Goal: Task Accomplishment & Management: Manage account settings

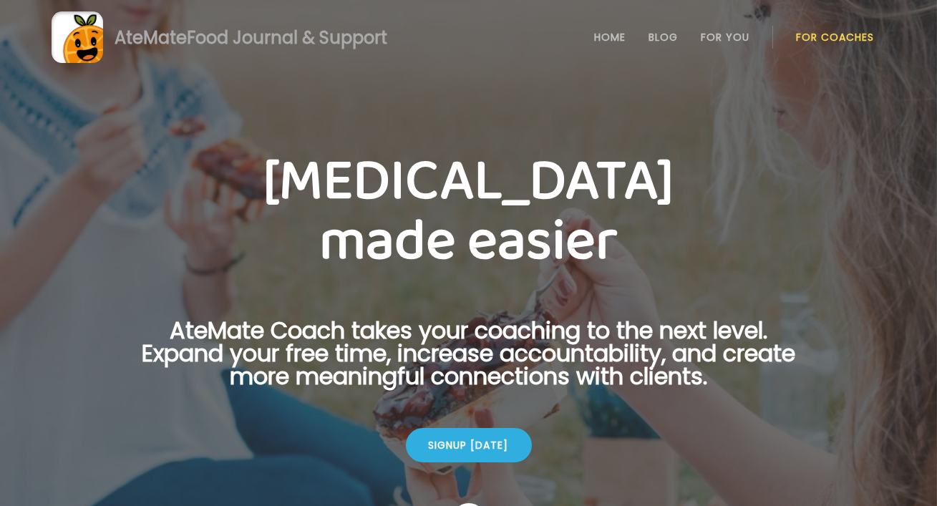
click at [811, 31] on link "For Coaches" at bounding box center [835, 36] width 78 height 11
click at [813, 32] on link "Login" at bounding box center [835, 37] width 66 height 29
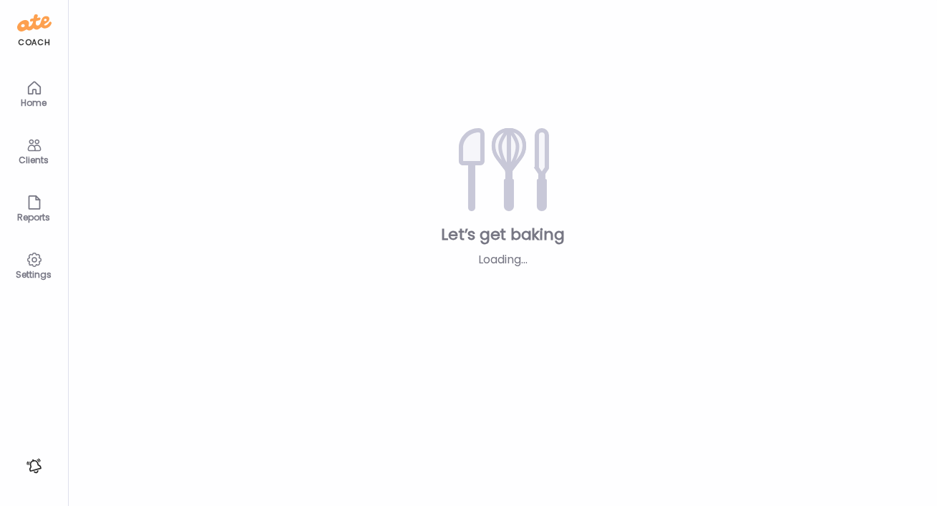
type textarea "**********"
type input "**********"
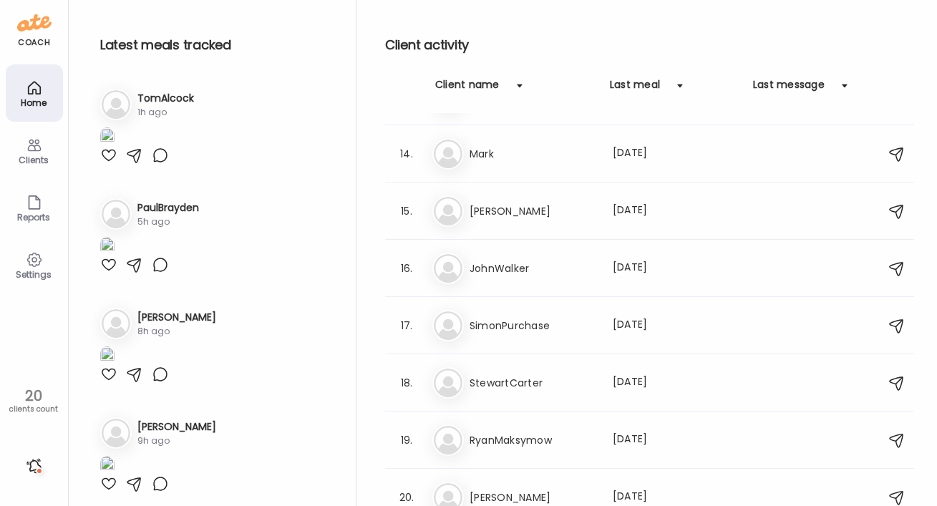
scroll to position [744, 0]
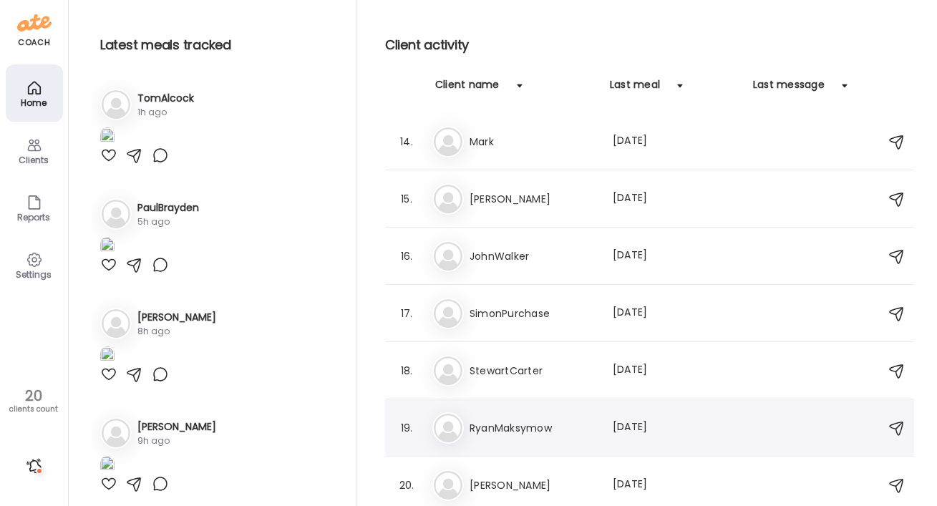
click at [729, 419] on div "Last meal: 63d ago" at bounding box center [676, 427] width 126 height 17
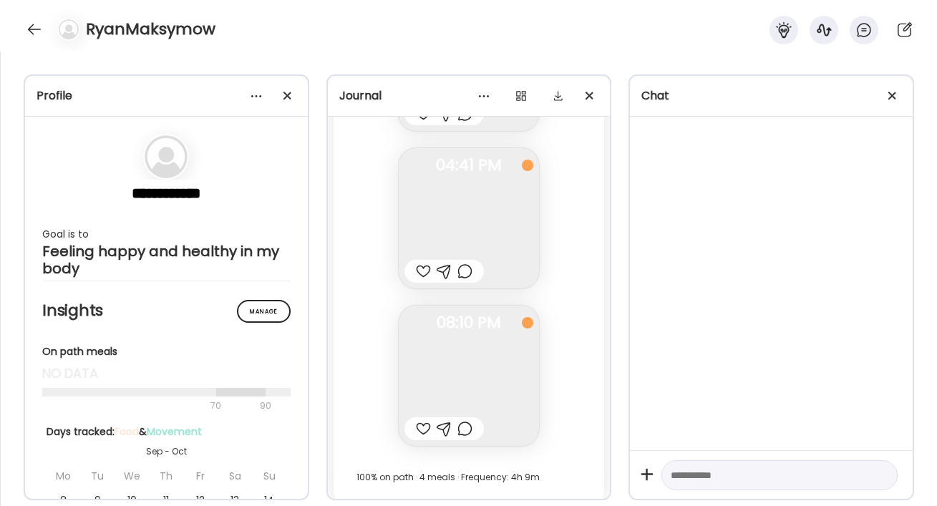
scroll to position [4852, 0]
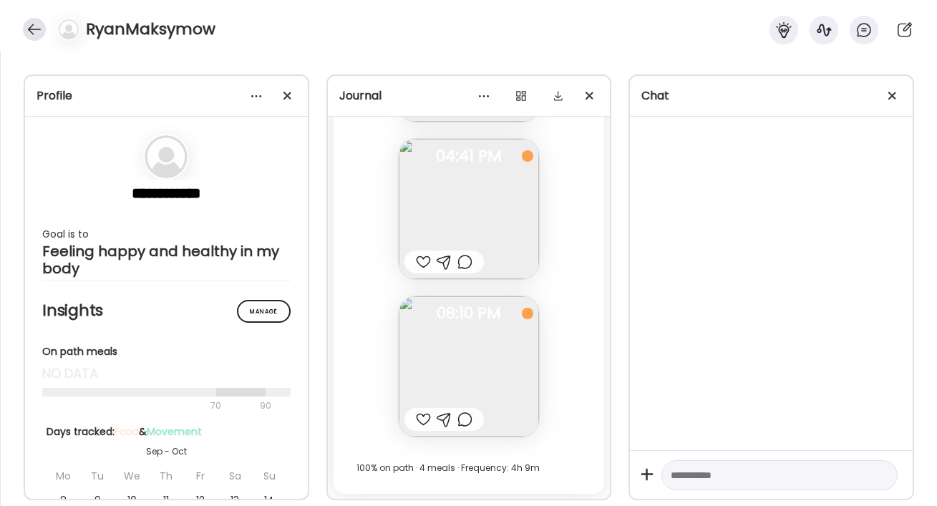
click at [43, 34] on div at bounding box center [34, 29] width 23 height 23
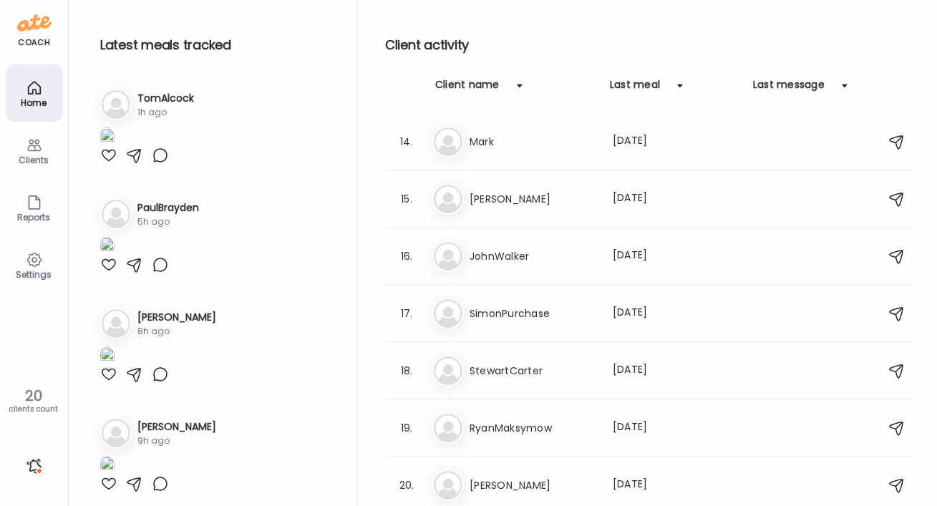
click at [37, 164] on div "Clients" at bounding box center [35, 159] width 52 height 9
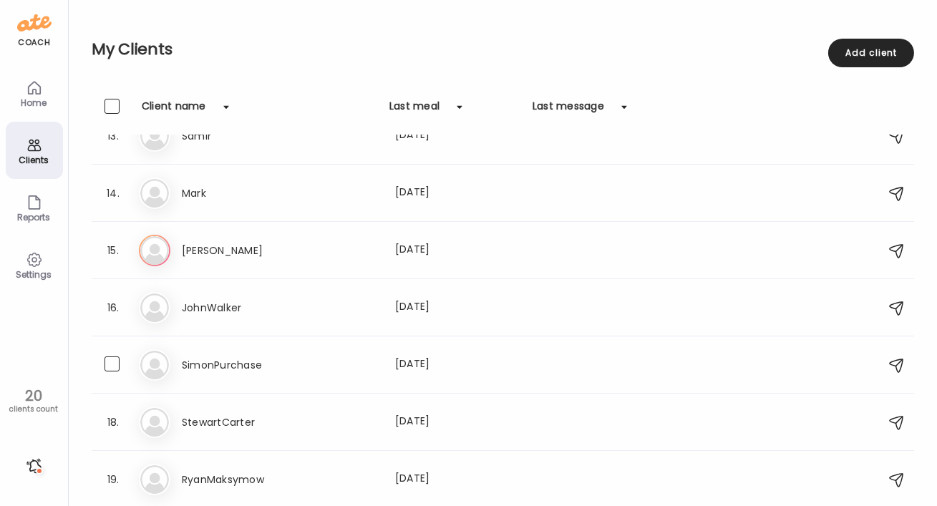
scroll to position [590, 0]
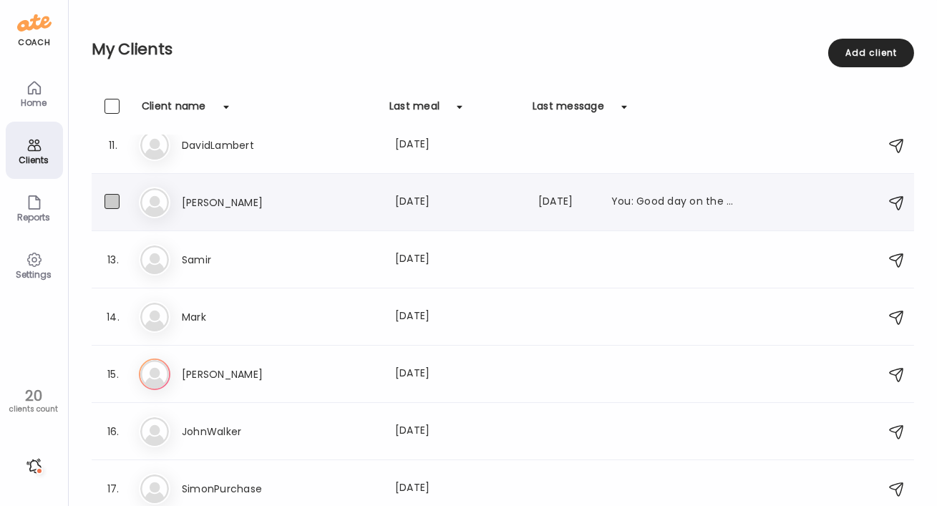
click at [113, 203] on span at bounding box center [111, 201] width 15 height 15
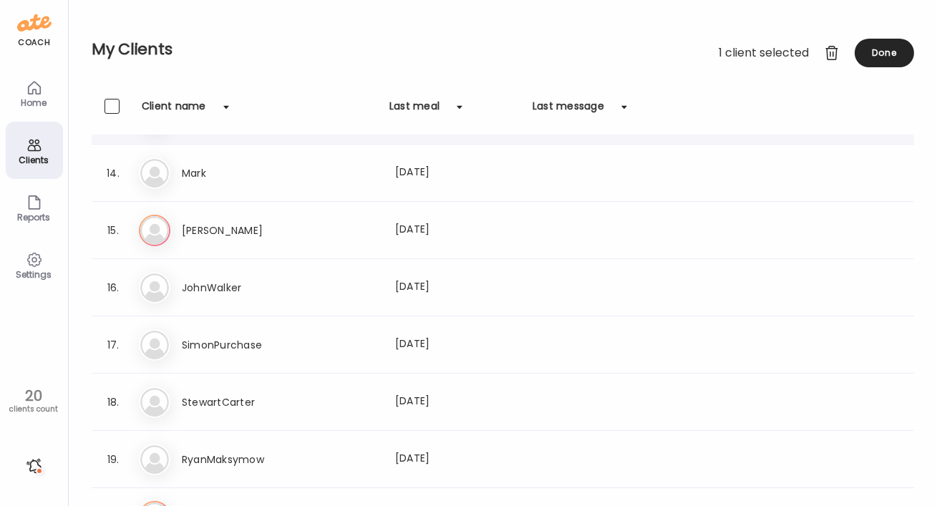
scroll to position [771, 0]
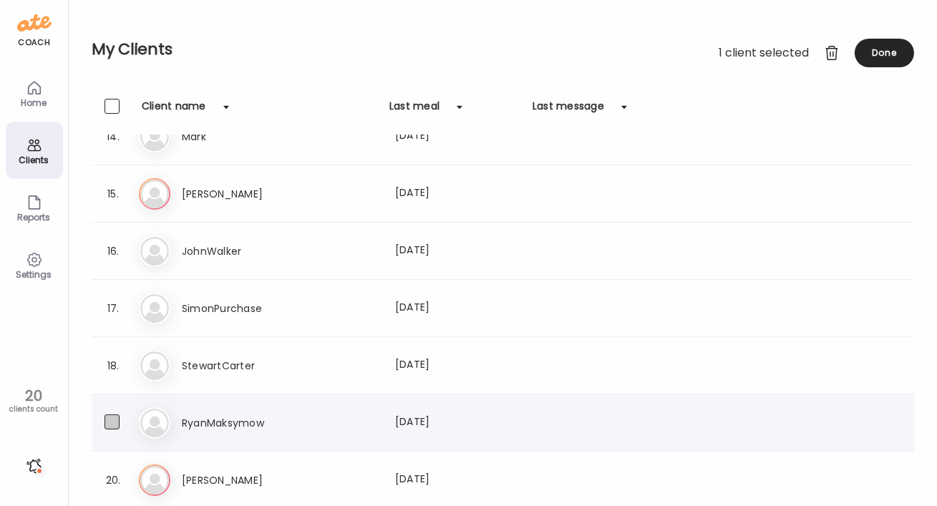
click at [112, 420] on span at bounding box center [111, 421] width 15 height 15
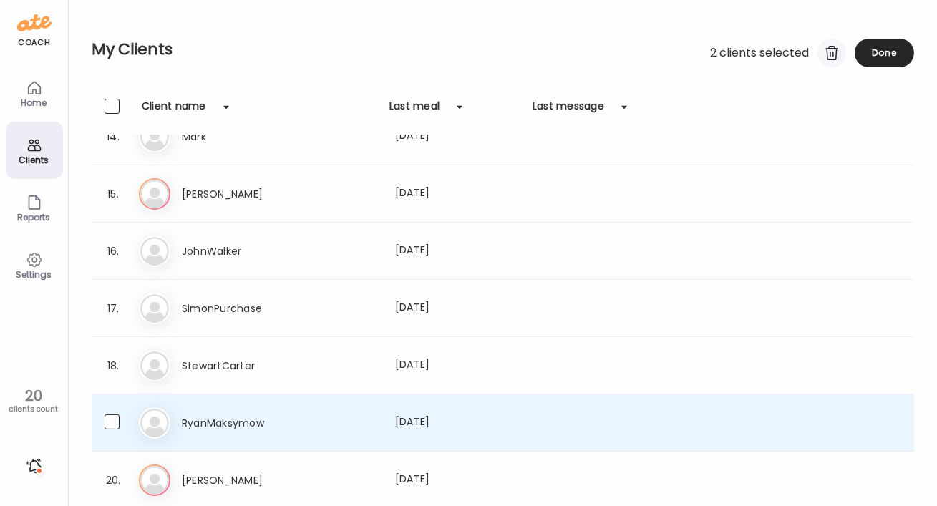
click at [825, 56] on div at bounding box center [831, 53] width 29 height 29
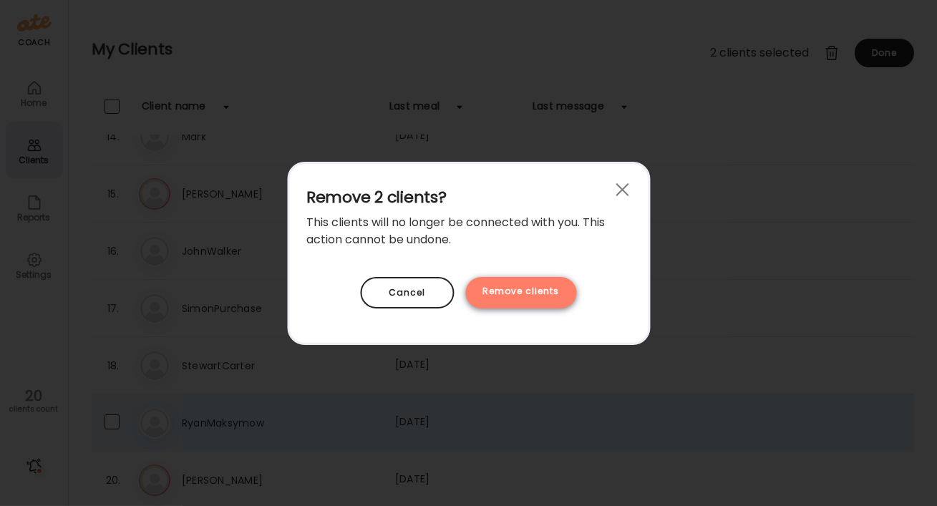
click at [513, 300] on div "Remove clients" at bounding box center [521, 292] width 111 height 31
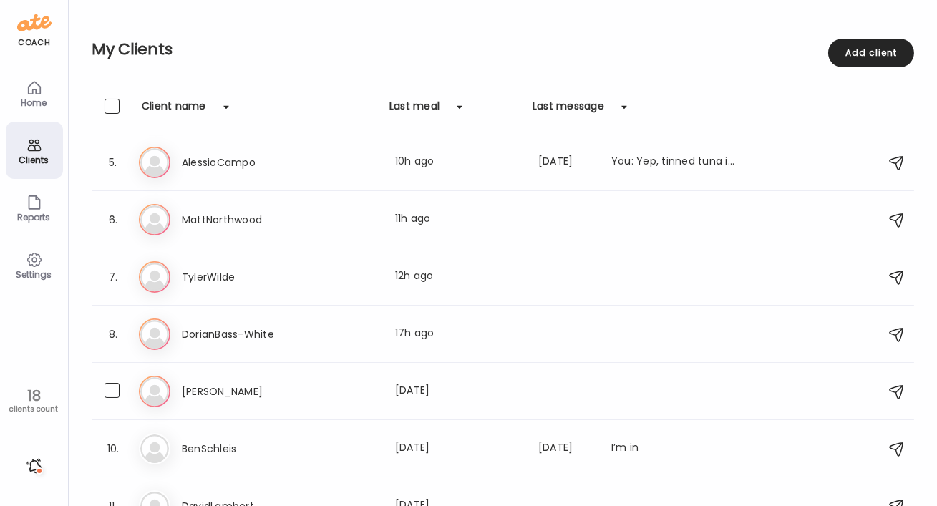
scroll to position [226, 0]
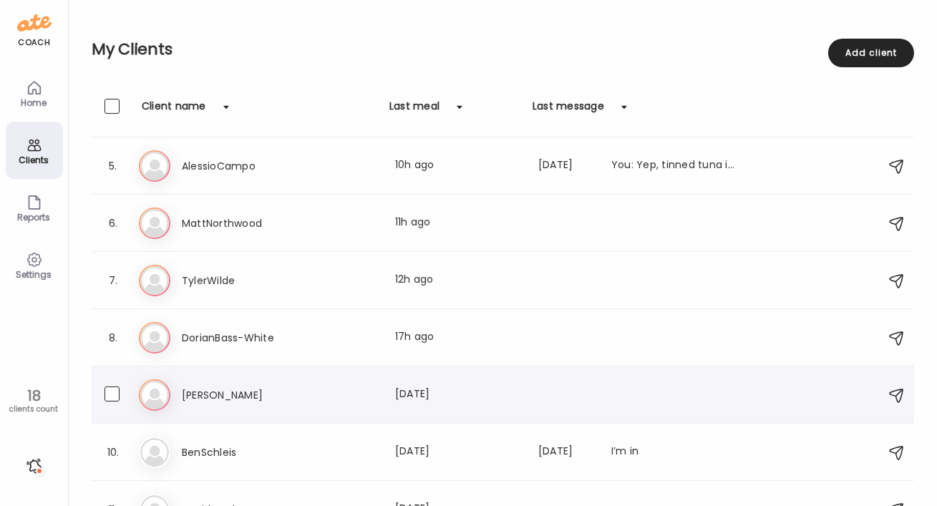
click at [200, 390] on h3 "Dan" at bounding box center [245, 394] width 126 height 17
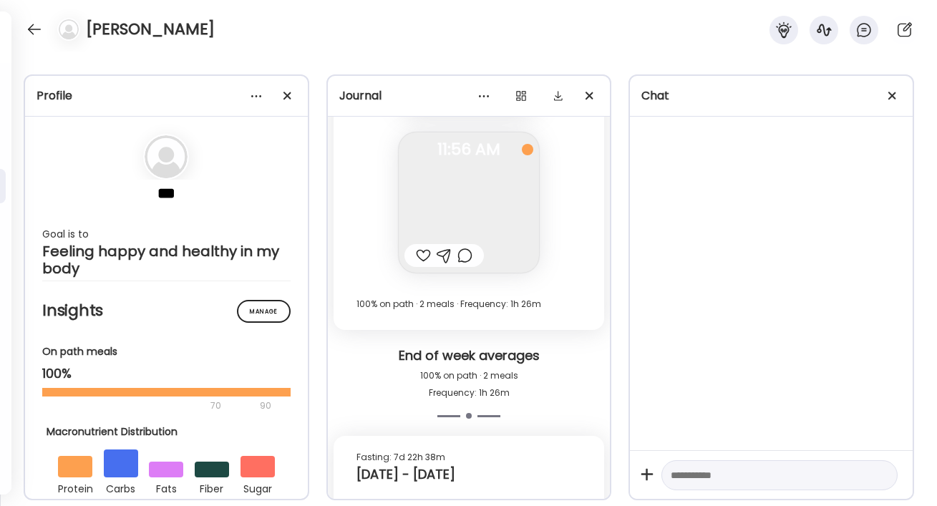
scroll to position [7355, 0]
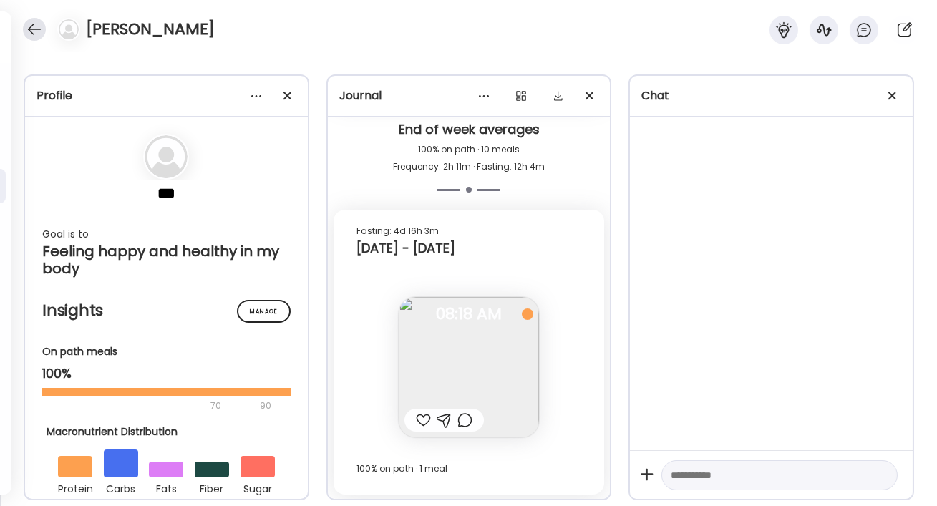
click at [26, 24] on div at bounding box center [34, 29] width 23 height 23
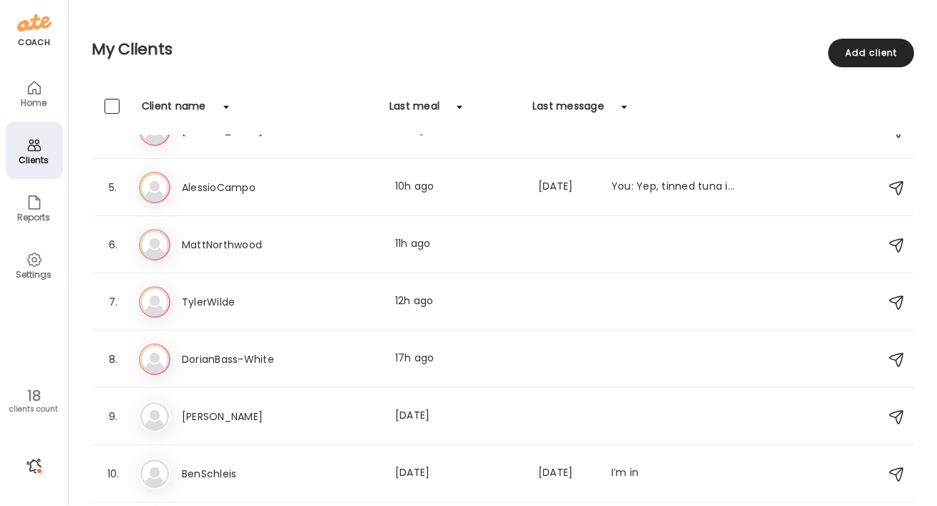
scroll to position [213, 0]
